Goal: Task Accomplishment & Management: Complete application form

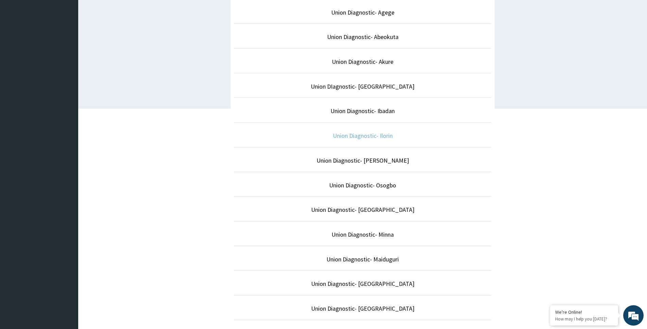
click at [382, 137] on link "Union Diagnostic- Ilorin" at bounding box center [363, 136] width 60 height 8
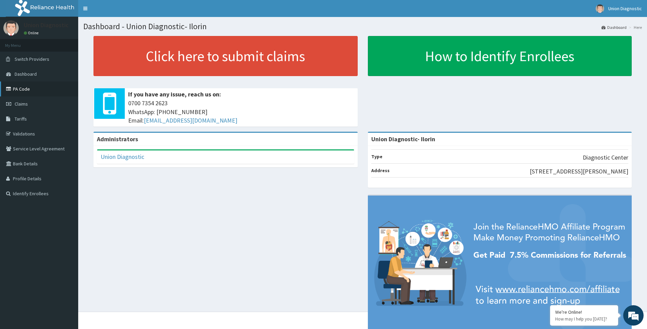
click at [34, 93] on link "PA Code" at bounding box center [39, 89] width 78 height 15
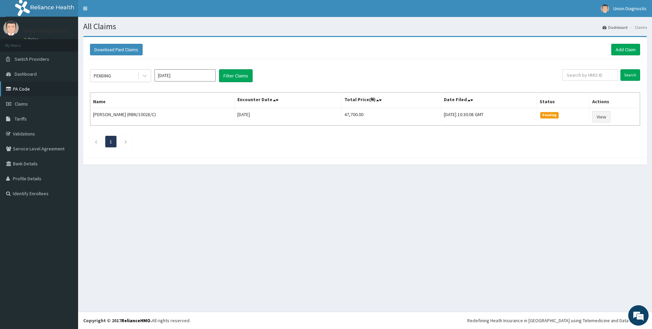
click at [26, 91] on link "PA Code" at bounding box center [39, 89] width 78 height 15
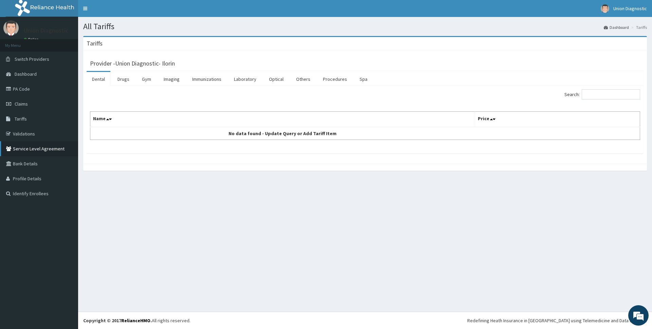
click at [37, 149] on link "Service Level Agreement" at bounding box center [39, 148] width 78 height 15
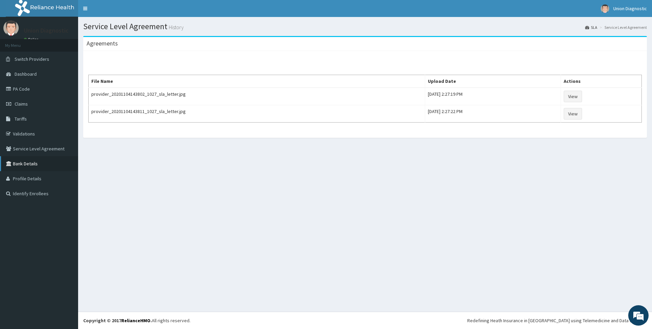
click at [37, 167] on link "Bank Details" at bounding box center [39, 163] width 78 height 15
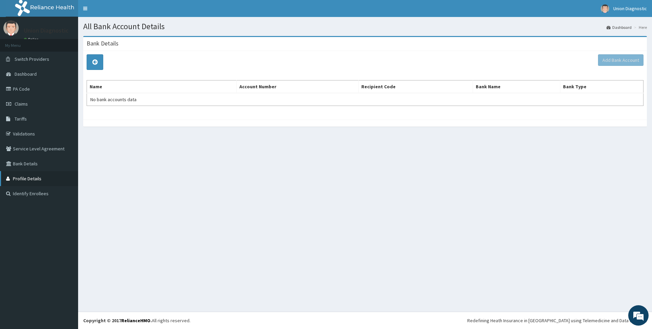
click at [43, 180] on link "Profile Details" at bounding box center [39, 178] width 78 height 15
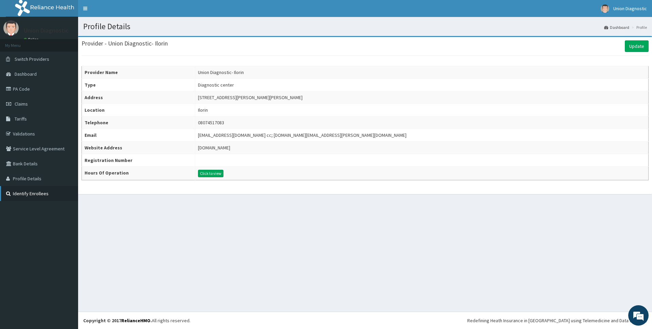
click at [26, 192] on link "Identify Enrollees" at bounding box center [39, 193] width 78 height 15
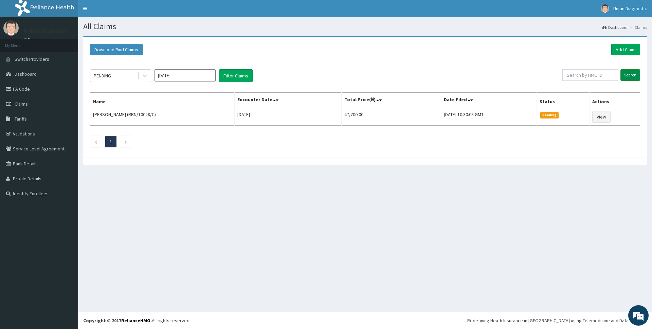
click at [636, 77] on input "Search" at bounding box center [631, 75] width 20 height 12
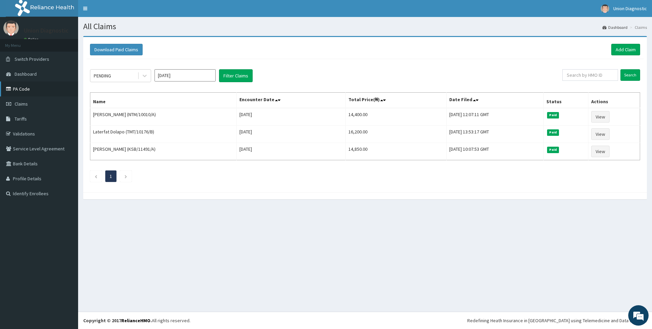
click at [29, 91] on link "PA Code" at bounding box center [39, 89] width 78 height 15
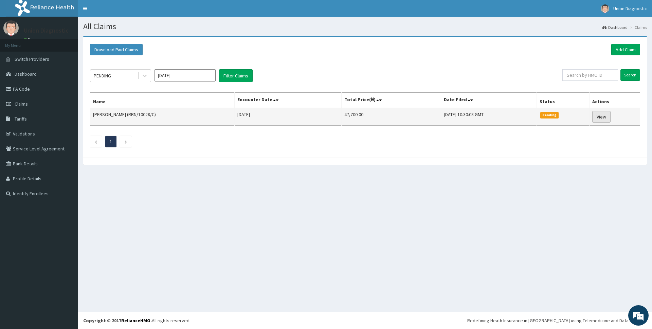
click at [598, 116] on link "View" at bounding box center [602, 117] width 18 height 12
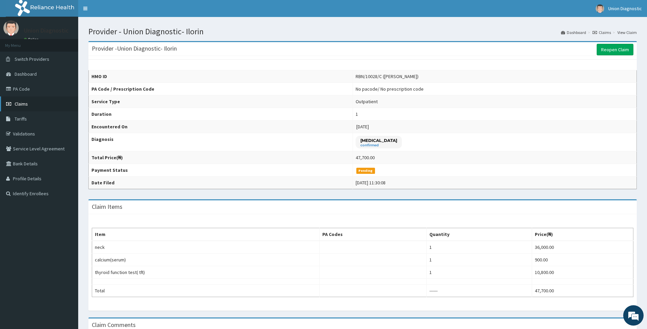
click at [39, 100] on link "Claims" at bounding box center [39, 103] width 78 height 15
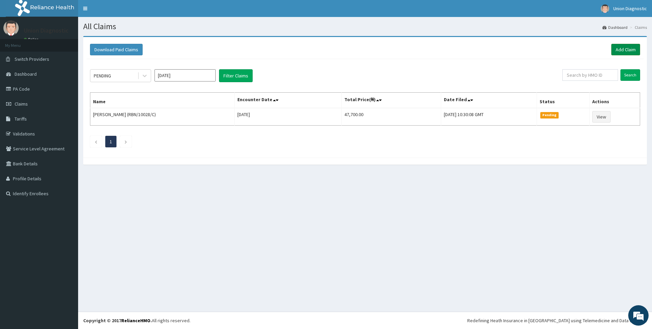
click at [624, 48] on link "Add Claim" at bounding box center [626, 50] width 29 height 12
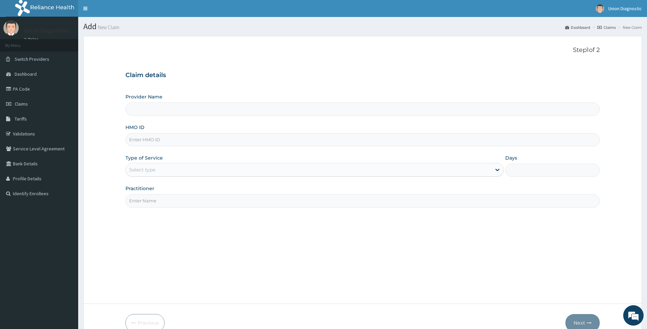
type input "Union Diagnostic- Ilorin"
click at [183, 141] on input "HMO ID" at bounding box center [362, 139] width 474 height 13
type input "RBN/10028/C"
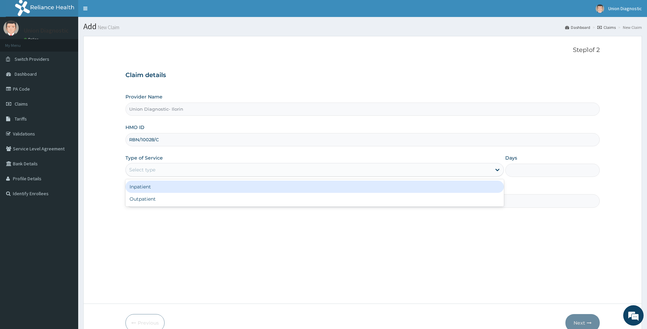
click at [189, 164] on div "Select type" at bounding box center [314, 170] width 378 height 14
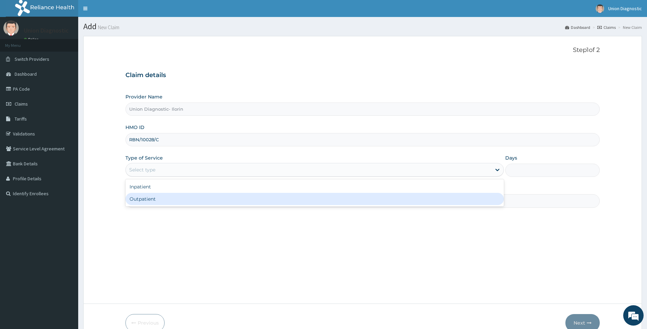
click at [184, 198] on div "Outpatient" at bounding box center [314, 199] width 378 height 12
type input "1"
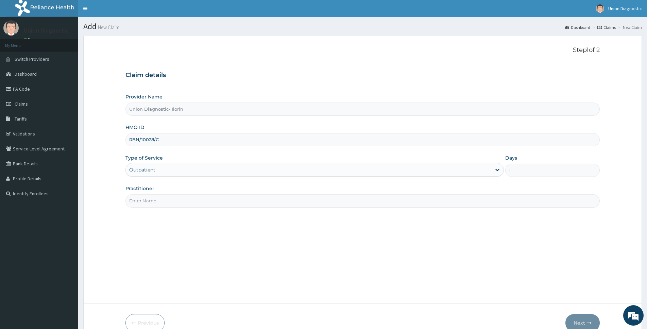
click at [234, 203] on input "Practitioner" at bounding box center [362, 200] width 474 height 13
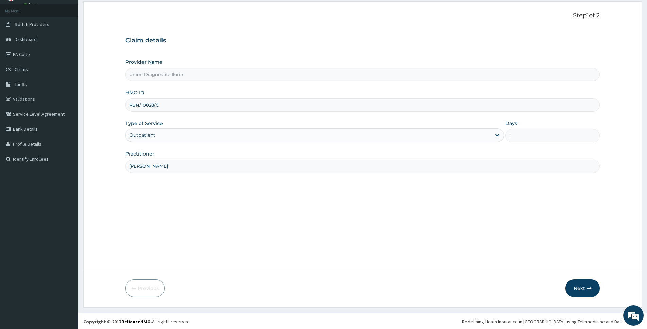
scroll to position [36, 0]
type input "AMINA NURUDEEN"
click at [576, 285] on button "Next" at bounding box center [582, 288] width 34 height 18
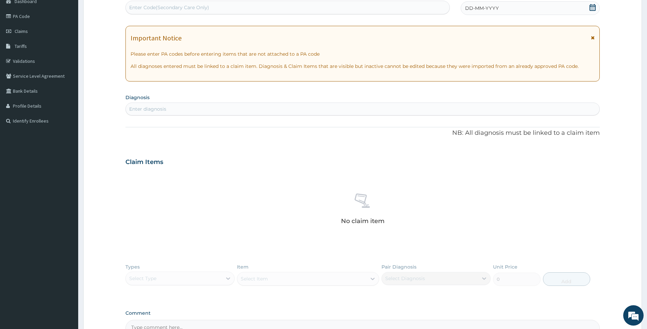
scroll to position [2, 0]
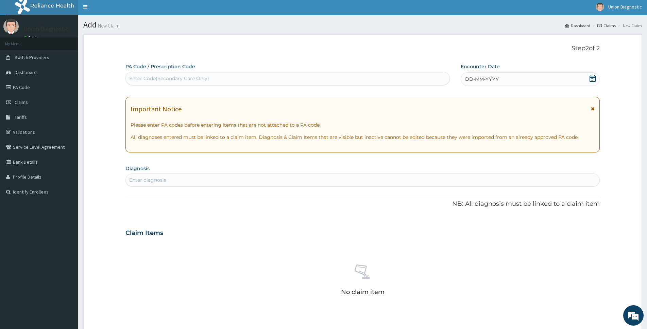
click at [196, 79] on div "Enter Code(Secondary Care Only)" at bounding box center [169, 78] width 80 height 7
paste input "PA/79EB92"
type input "PA/79EB92"
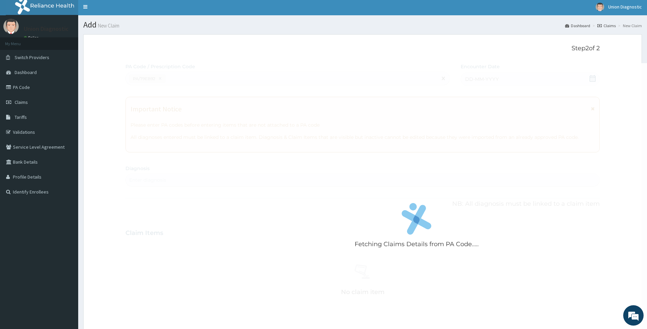
click at [238, 172] on div "Fetching Claims Details from PA Code....." at bounding box center [416, 227] width 582 height 329
click at [237, 172] on div "Fetching Claims Details from PA Code....." at bounding box center [416, 227] width 582 height 329
click at [237, 173] on div "Fetching Claims Details from PA Code....." at bounding box center [416, 227] width 582 height 329
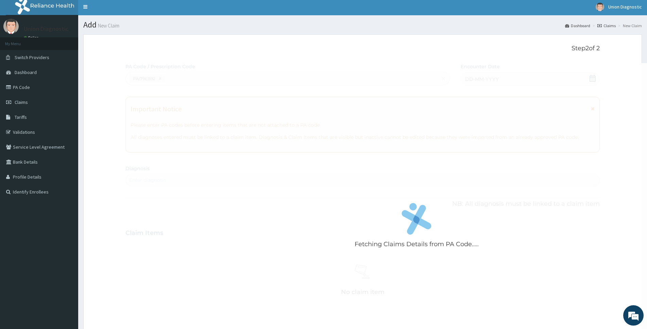
click at [400, 188] on div "Fetching Claims Details from PA Code....." at bounding box center [416, 227] width 582 height 329
click at [403, 191] on div "Fetching Claims Details from PA Code....." at bounding box center [416, 227] width 582 height 329
click at [36, 102] on link "Claims" at bounding box center [39, 102] width 78 height 15
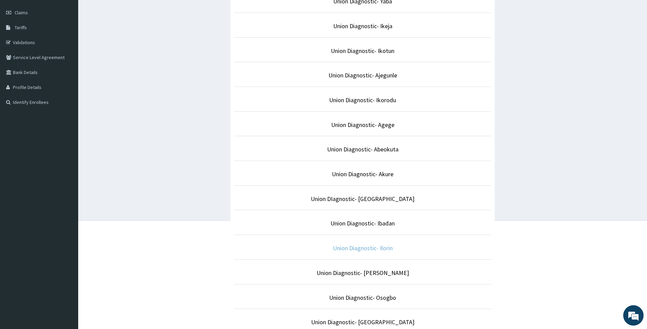
scroll to position [136, 0]
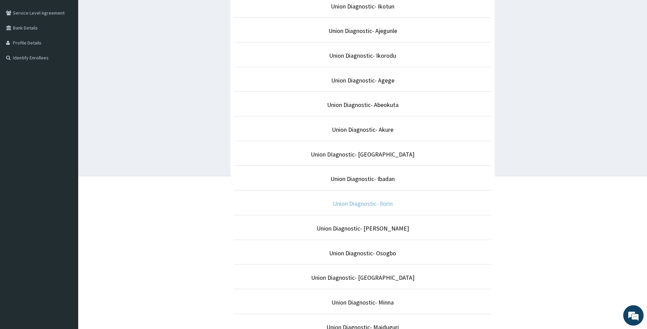
click at [385, 204] on link "Union Diagnostic- Ilorin" at bounding box center [363, 204] width 60 height 8
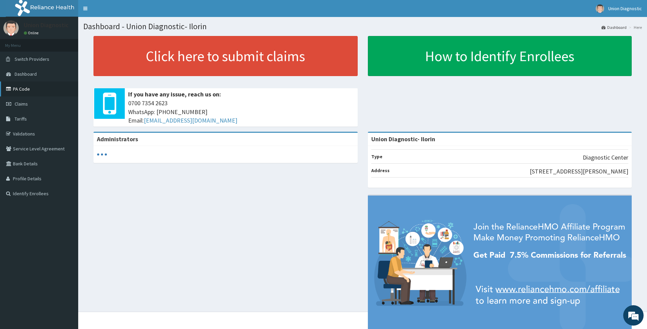
click at [48, 85] on link "PA Code" at bounding box center [39, 89] width 78 height 15
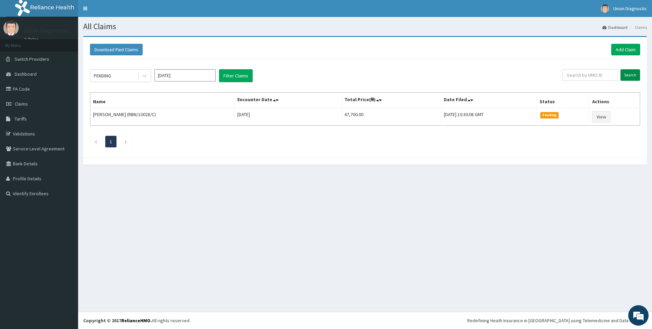
click at [625, 78] on input "Search" at bounding box center [631, 75] width 20 height 12
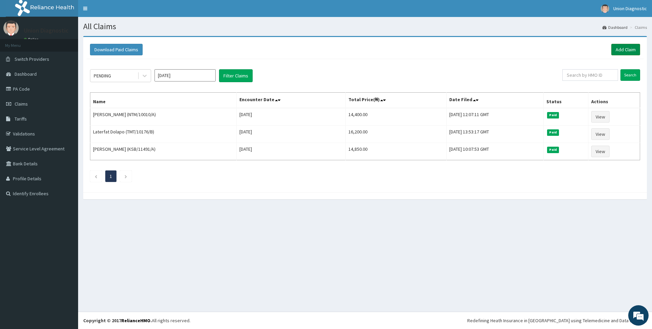
click at [628, 50] on link "Add Claim" at bounding box center [626, 50] width 29 height 12
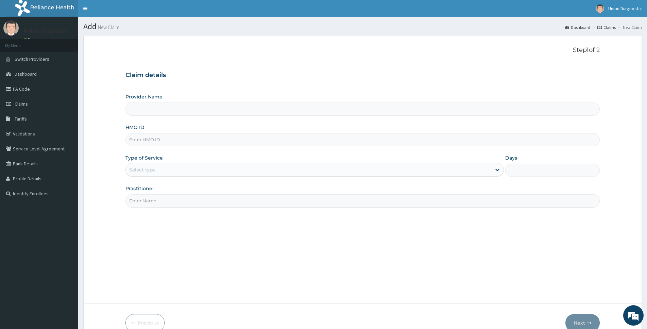
type input "Union Diagnostic- Ilorin"
click at [177, 140] on input "HMO ID" at bounding box center [362, 139] width 474 height 13
type input "RBN/10028/C"
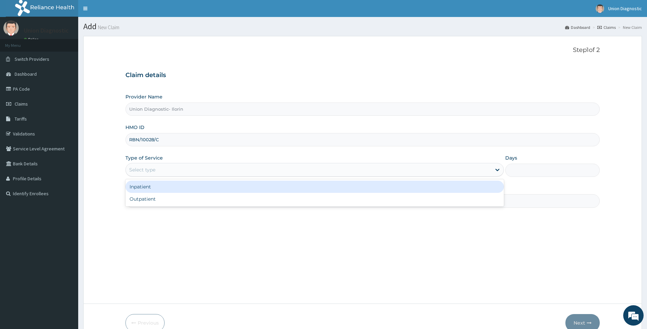
click at [182, 166] on div "Select type" at bounding box center [308, 169] width 365 height 11
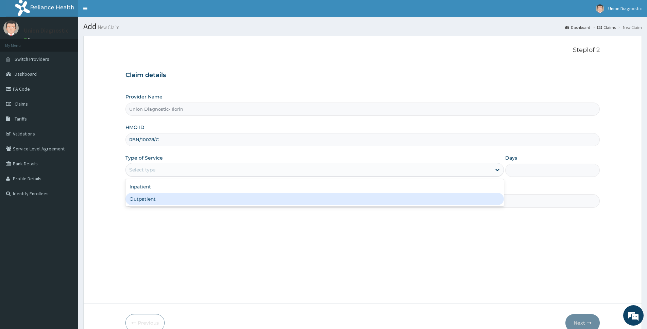
click at [157, 200] on div "Outpatient" at bounding box center [314, 199] width 378 height 12
type input "1"
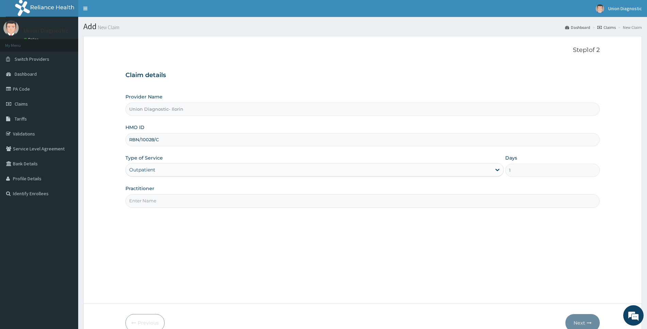
click at [162, 203] on input "Practitioner" at bounding box center [362, 200] width 474 height 13
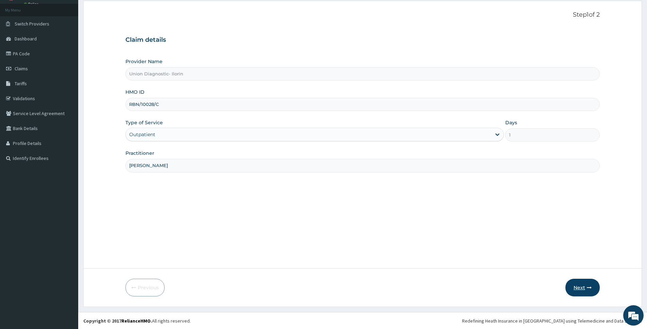
scroll to position [36, 0]
type input "AMINA NURUDEEN"
click at [578, 284] on button "Next" at bounding box center [582, 288] width 34 height 18
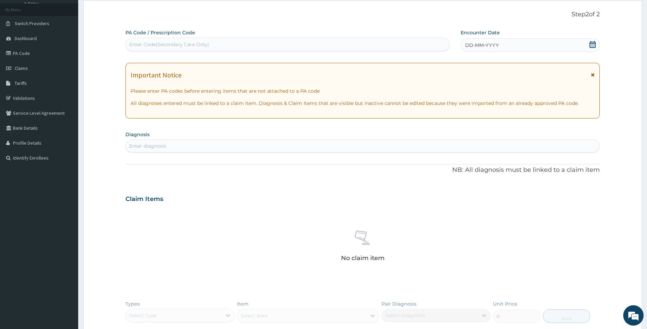
click at [177, 42] on div "Enter Code(Secondary Care Only)" at bounding box center [169, 44] width 80 height 7
paste input "PA/79EB92"
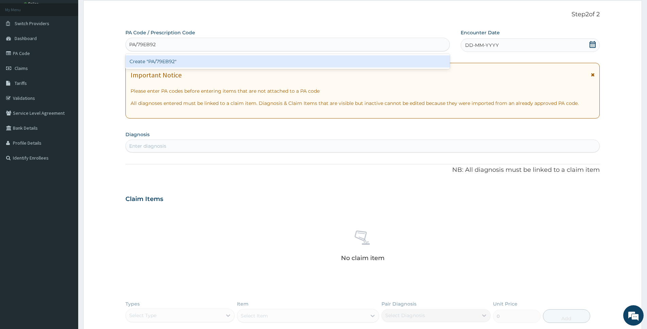
type input "PA/79EB92"
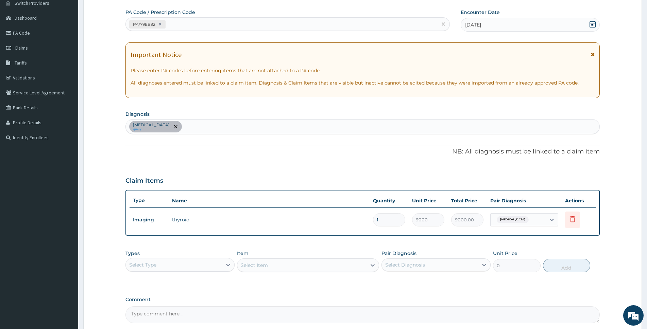
scroll to position [122, 0]
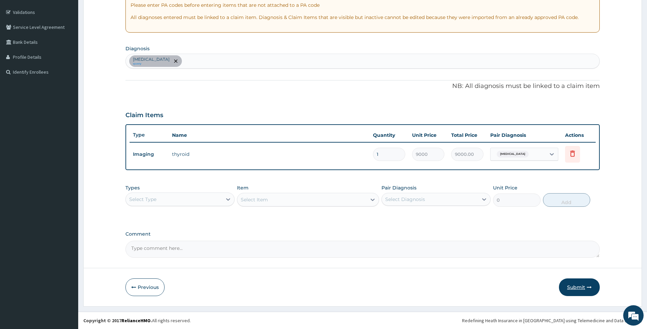
click at [574, 285] on button "Submit" at bounding box center [579, 288] width 41 height 18
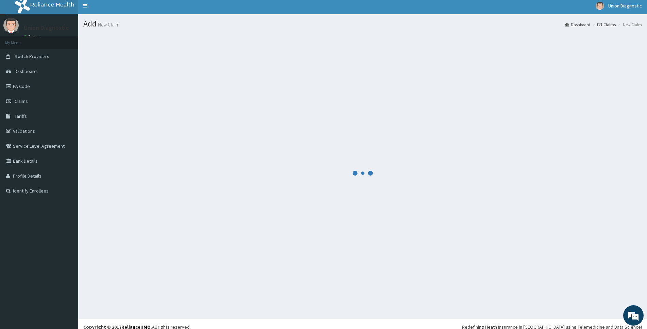
scroll to position [0, 0]
